Goal: Task Accomplishment & Management: Manage account settings

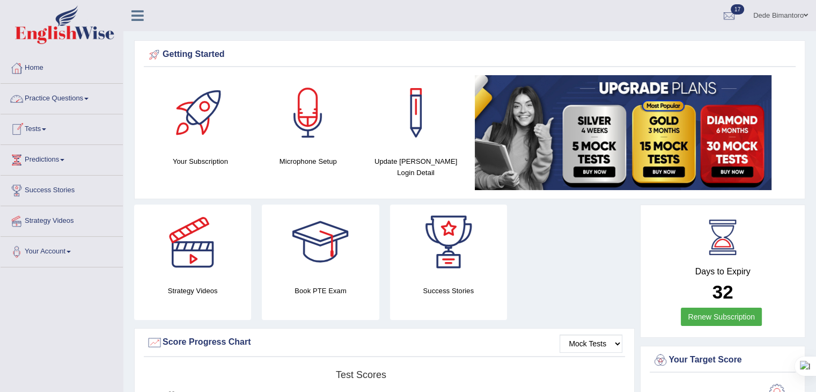
click at [40, 129] on link "Tests" at bounding box center [62, 127] width 122 height 27
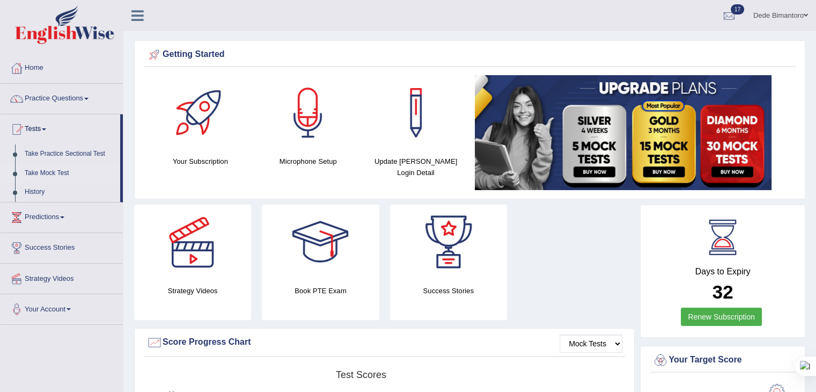
click at [33, 173] on link "Take Mock Test" at bounding box center [70, 173] width 100 height 19
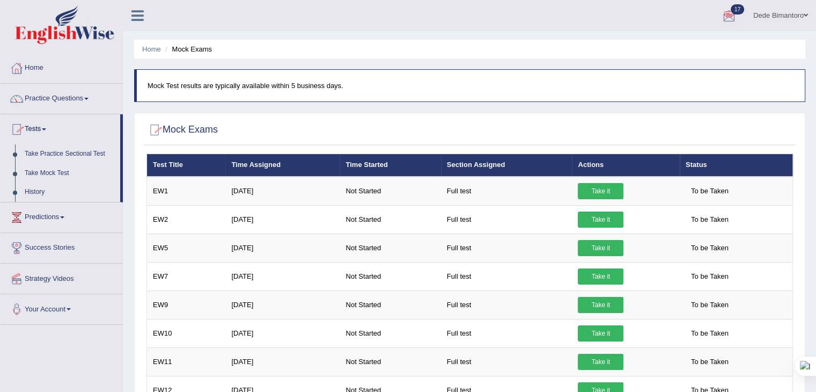
click at [792, 13] on link "Dede Bimantoro" at bounding box center [781, 14] width 71 height 28
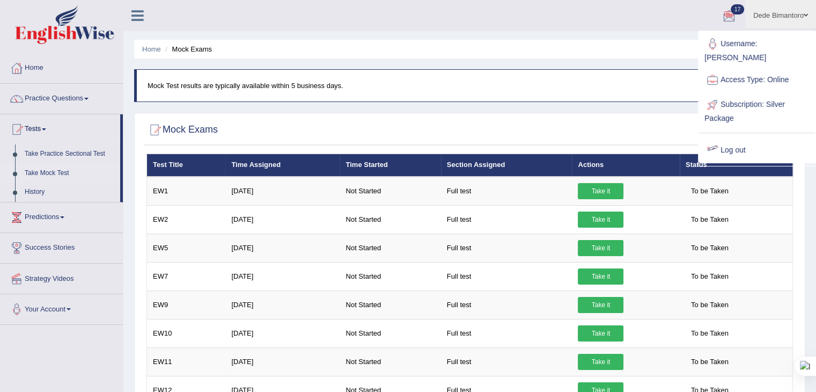
click at [725, 138] on link "Log out" at bounding box center [757, 150] width 116 height 25
